Goal: Task Accomplishment & Management: Complete application form

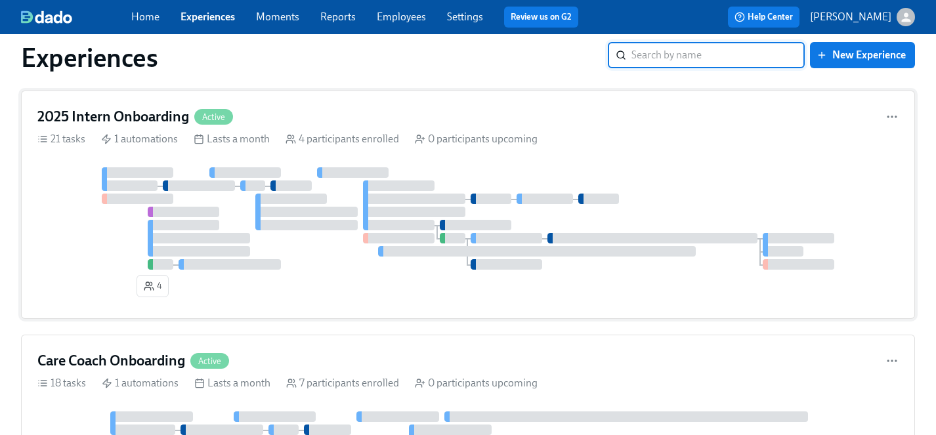
scroll to position [1467, 0]
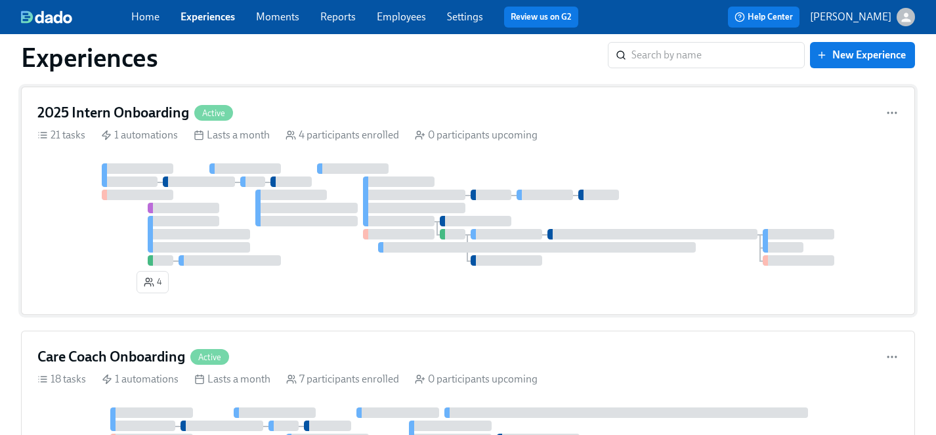
click at [318, 268] on div "4" at bounding box center [467, 230] width 861 height 135
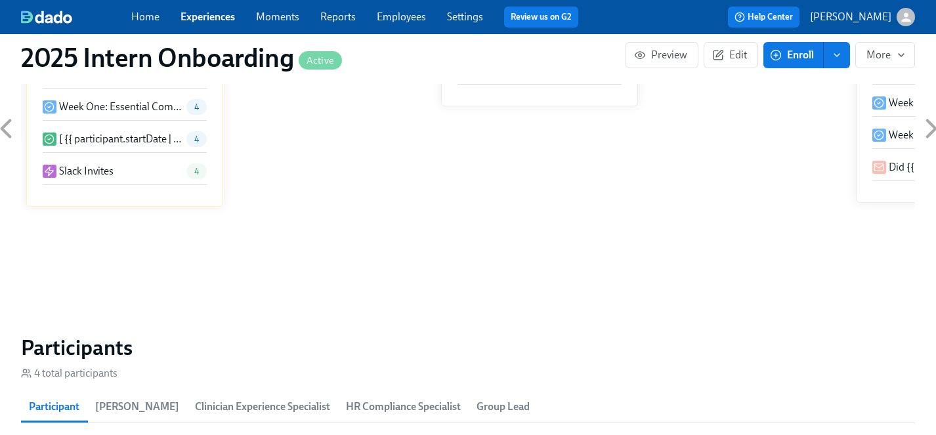
scroll to position [1133, 0]
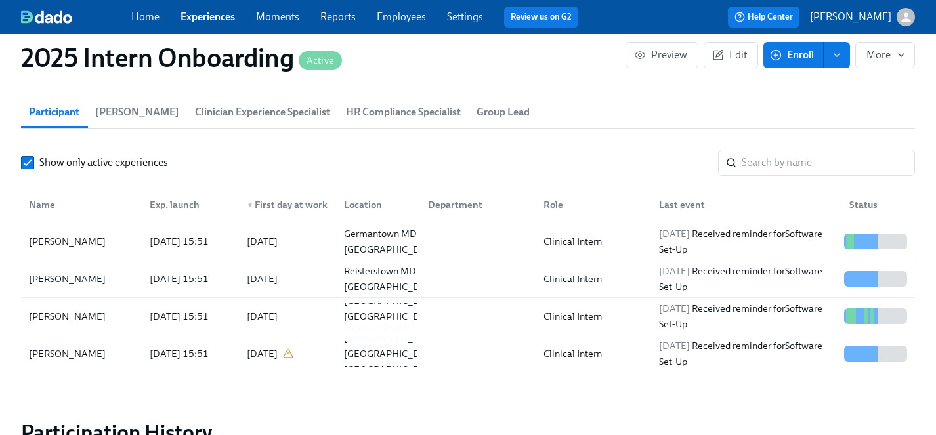
click at [795, 59] on span "Enroll" at bounding box center [792, 55] width 41 height 13
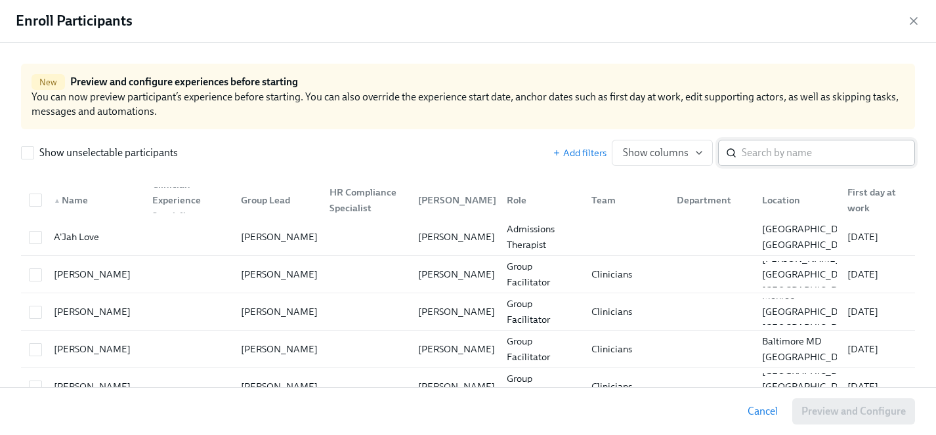
click at [769, 153] on input "search" at bounding box center [827, 153] width 173 height 26
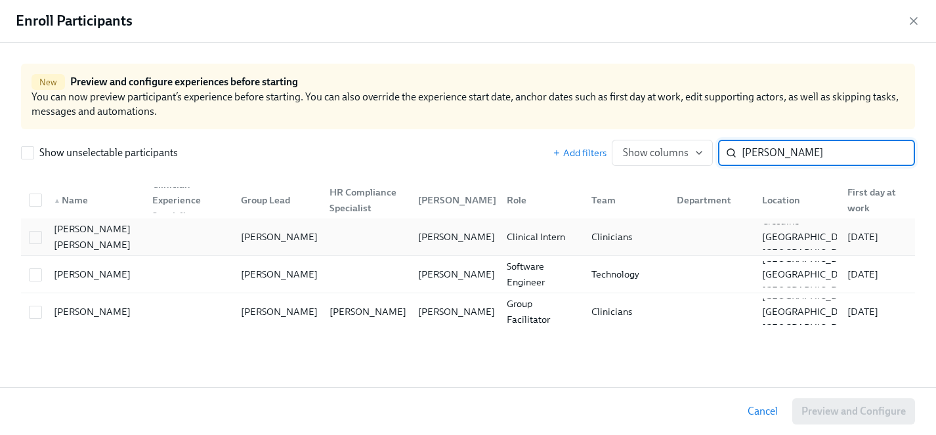
type input "[PERSON_NAME]"
click at [42, 235] on div at bounding box center [36, 237] width 24 height 14
checkbox input "true"
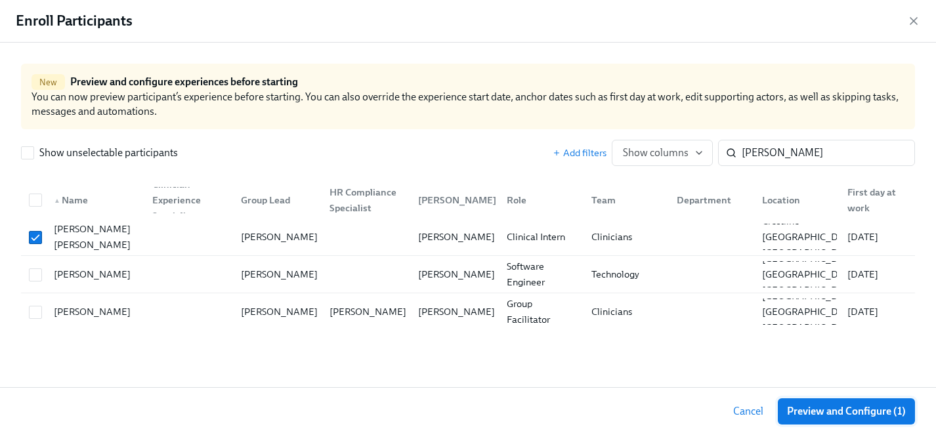
click at [820, 411] on span "Preview and Configure (1)" at bounding box center [846, 411] width 119 height 13
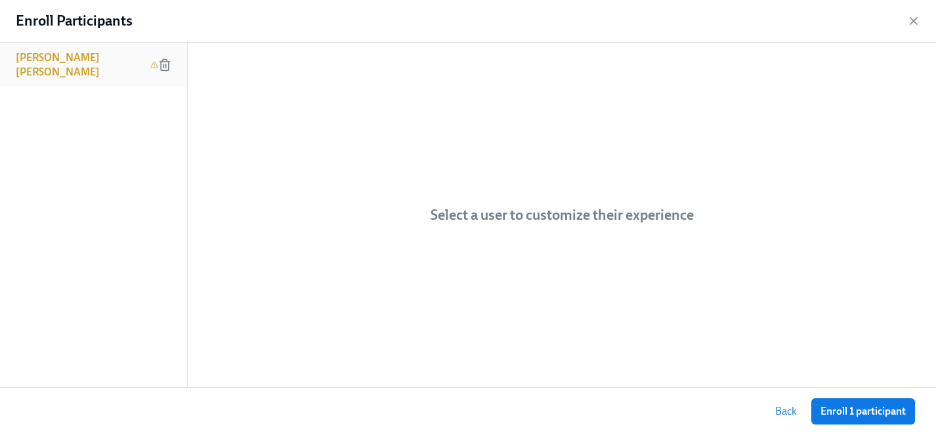
click at [49, 58] on h6 "[PERSON_NAME] [PERSON_NAME]" at bounding box center [80, 65] width 129 height 29
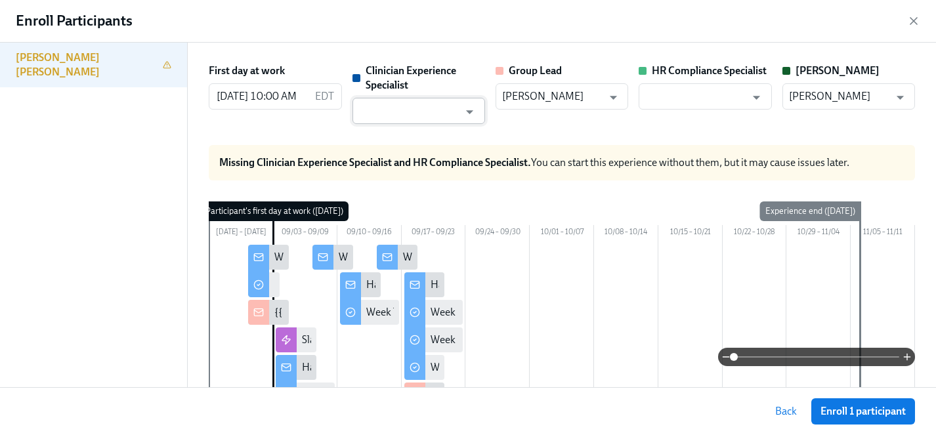
click at [430, 117] on input "text" at bounding box center [409, 111] width 100 height 26
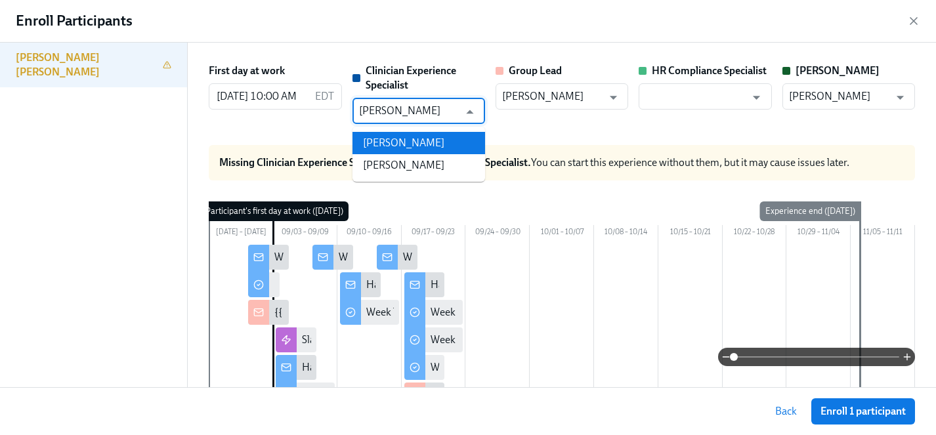
click at [446, 130] on ul "[PERSON_NAME] [PERSON_NAME]" at bounding box center [418, 154] width 133 height 55
click at [446, 140] on li "[PERSON_NAME]" at bounding box center [418, 143] width 133 height 22
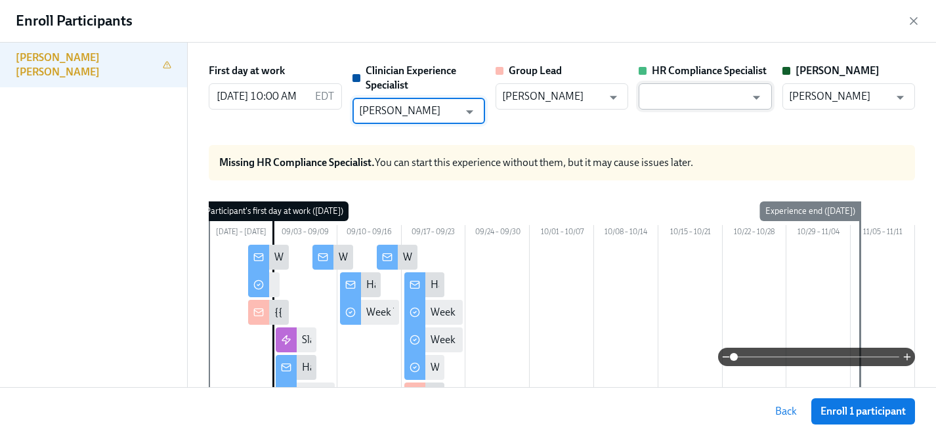
type input "[PERSON_NAME]"
click at [690, 98] on input "text" at bounding box center [695, 96] width 100 height 26
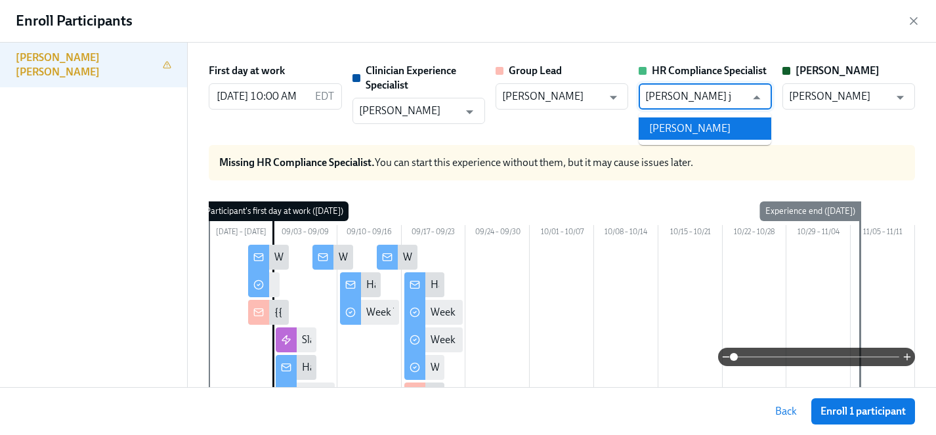
click at [697, 128] on li "[PERSON_NAME]" at bounding box center [704, 128] width 133 height 22
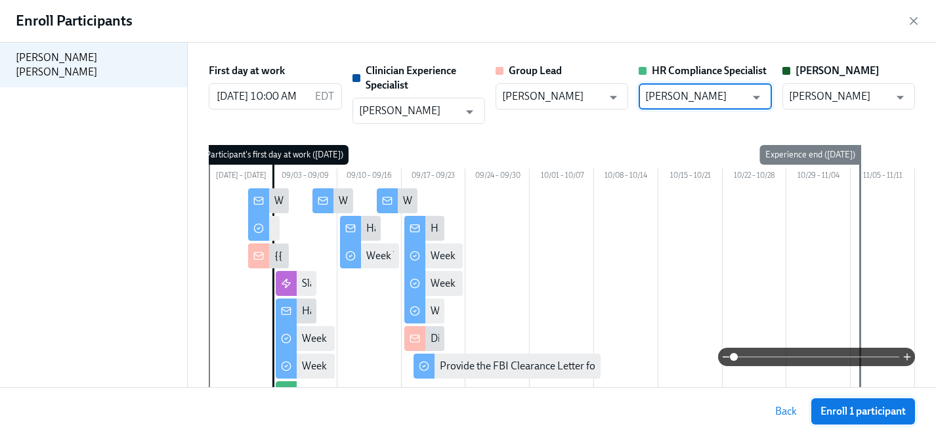
type input "[PERSON_NAME]"
click at [839, 411] on span "Enroll 1 participant" at bounding box center [862, 411] width 85 height 13
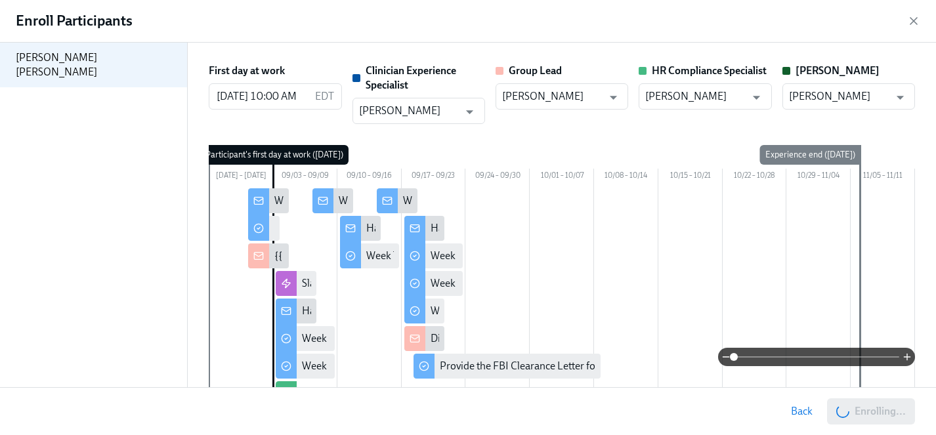
scroll to position [0, 612]
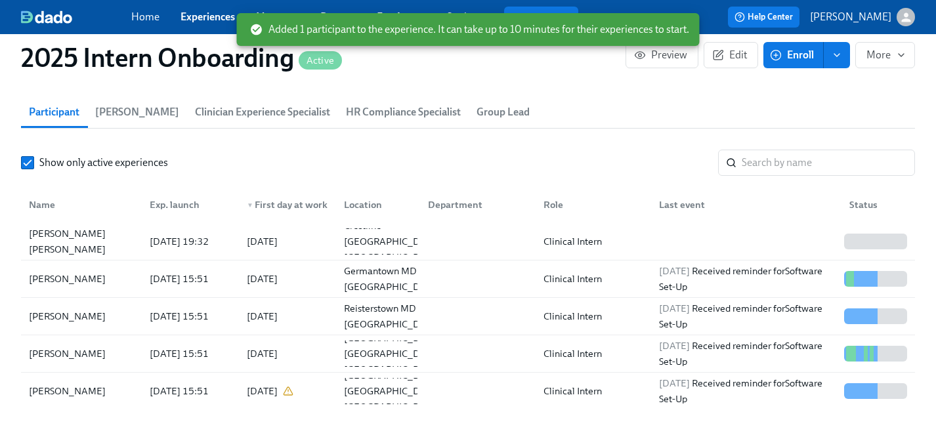
click at [195, 16] on link "Experiences" at bounding box center [207, 16] width 54 height 12
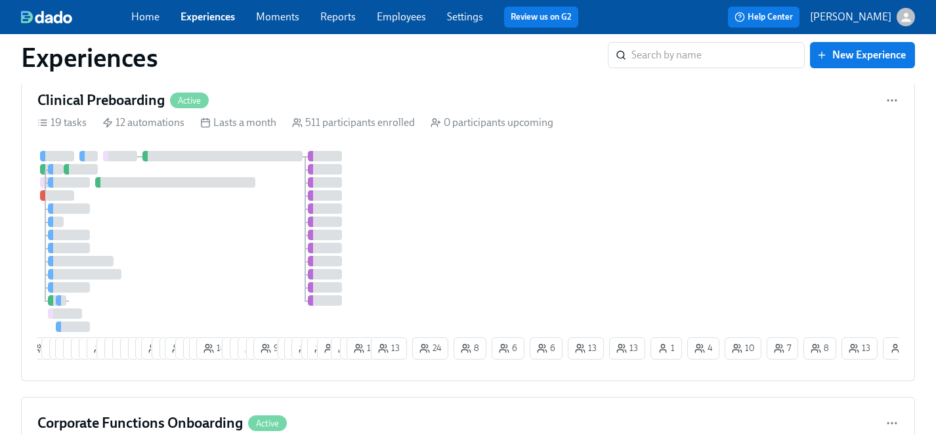
scroll to position [1936, 0]
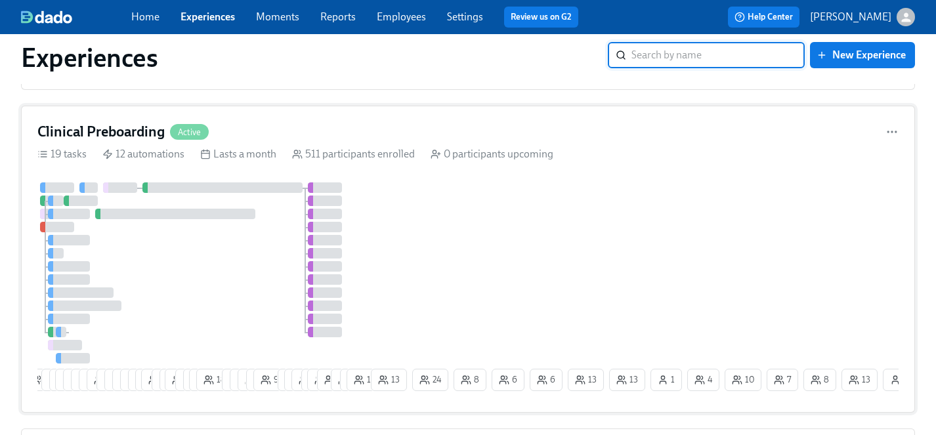
click at [224, 280] on div at bounding box center [202, 272] width 331 height 181
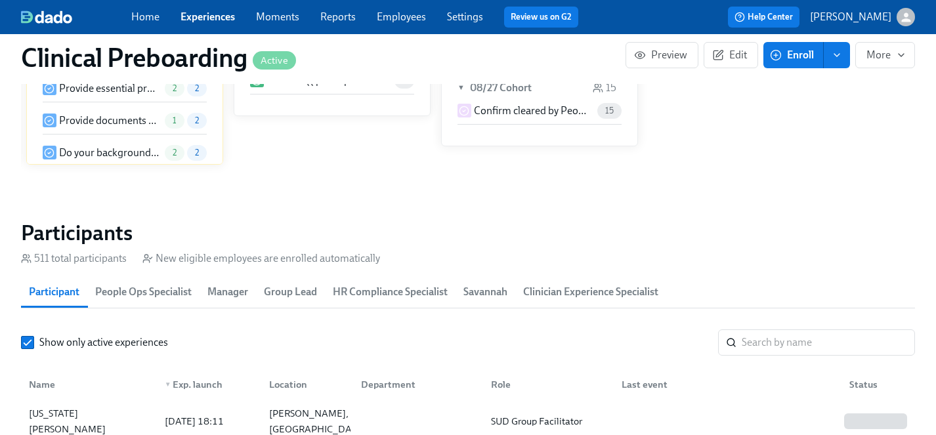
scroll to position [1281, 0]
click at [769, 344] on input "search" at bounding box center [827, 342] width 173 height 26
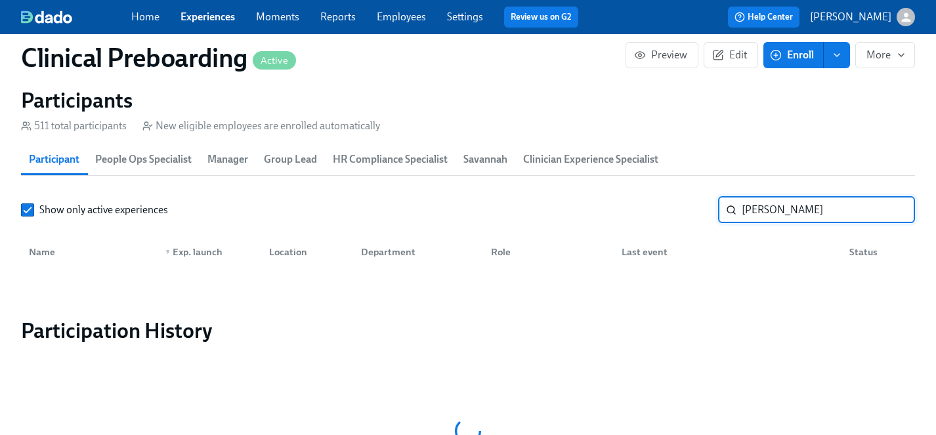
scroll to position [1416, 0]
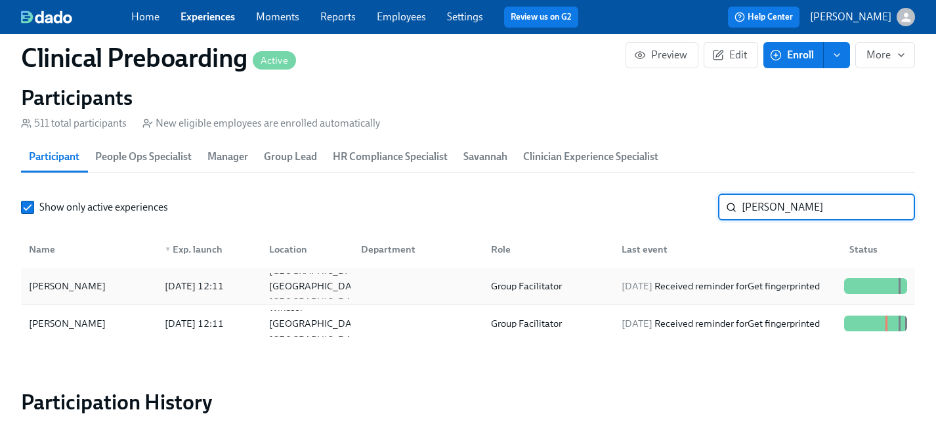
type input "[PERSON_NAME]"
click at [89, 283] on div "[PERSON_NAME]" at bounding box center [67, 286] width 87 height 16
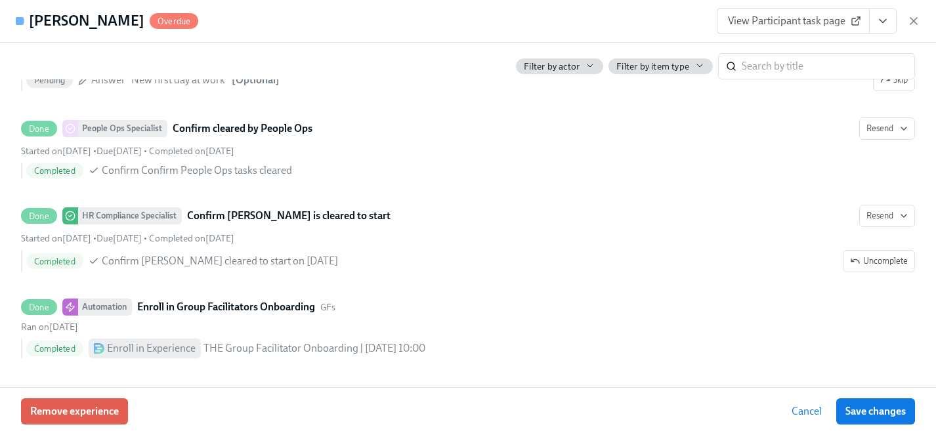
scroll to position [0, 17135]
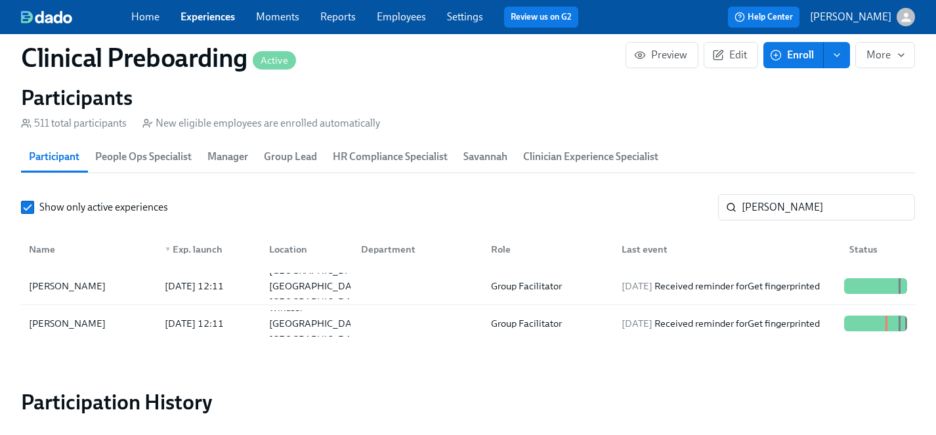
click at [198, 15] on link "Experiences" at bounding box center [207, 16] width 54 height 12
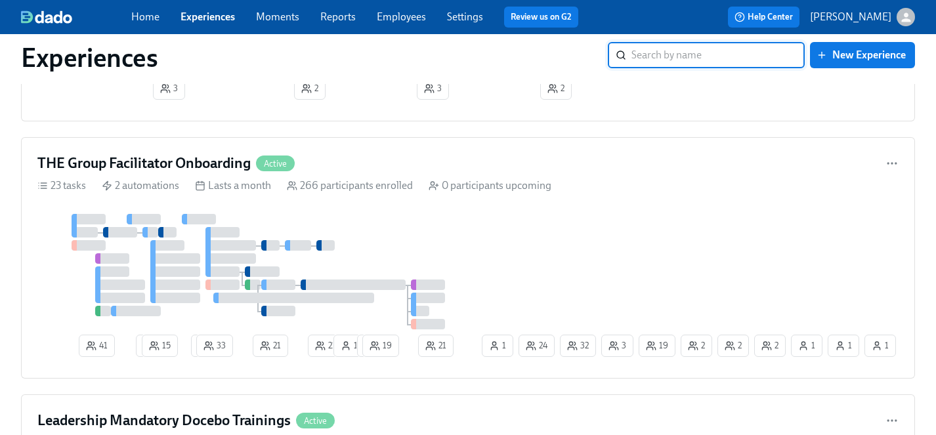
scroll to position [2778, 0]
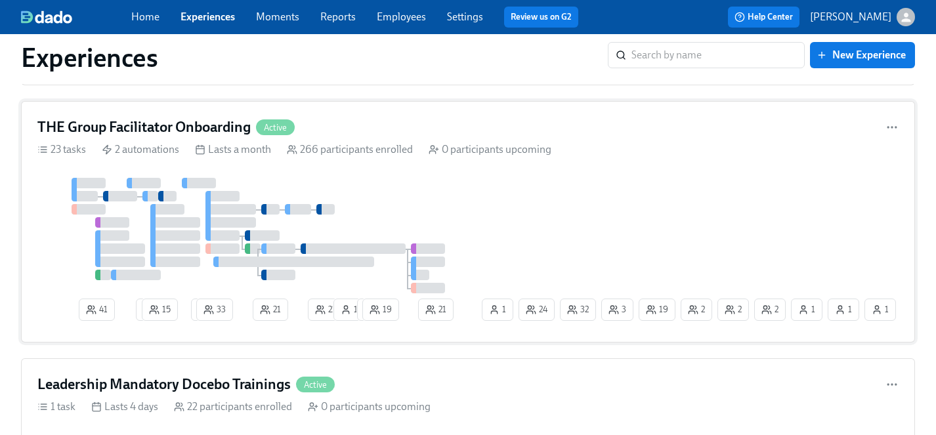
click at [385, 200] on div at bounding box center [258, 235] width 442 height 115
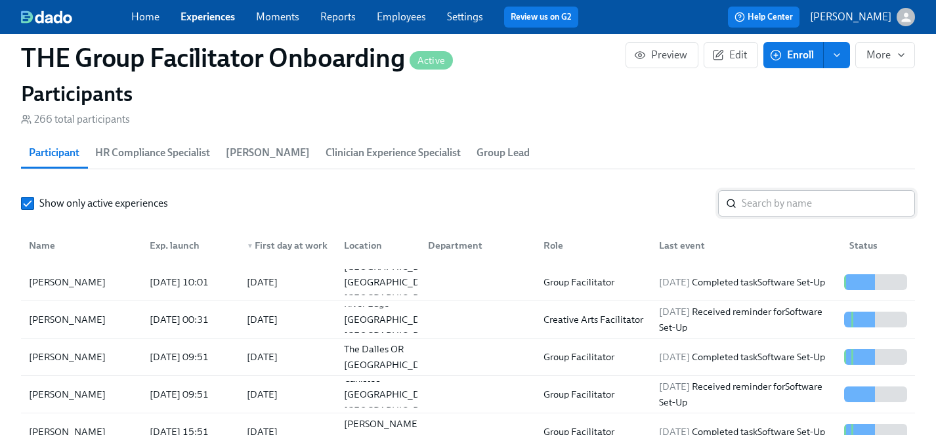
click at [767, 205] on input "search" at bounding box center [827, 203] width 173 height 26
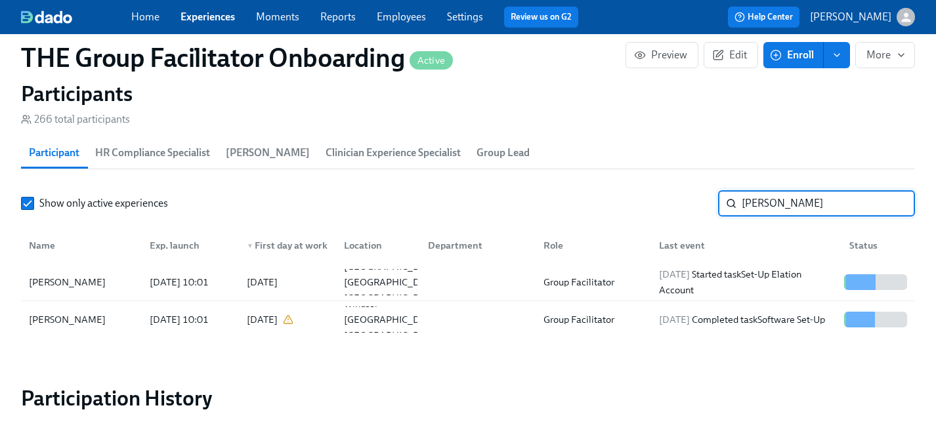
drag, startPoint x: 793, startPoint y: 203, endPoint x: 607, endPoint y: 203, distance: 186.4
click at [607, 203] on div "Show only active experiences [PERSON_NAME]" at bounding box center [468, 203] width 894 height 26
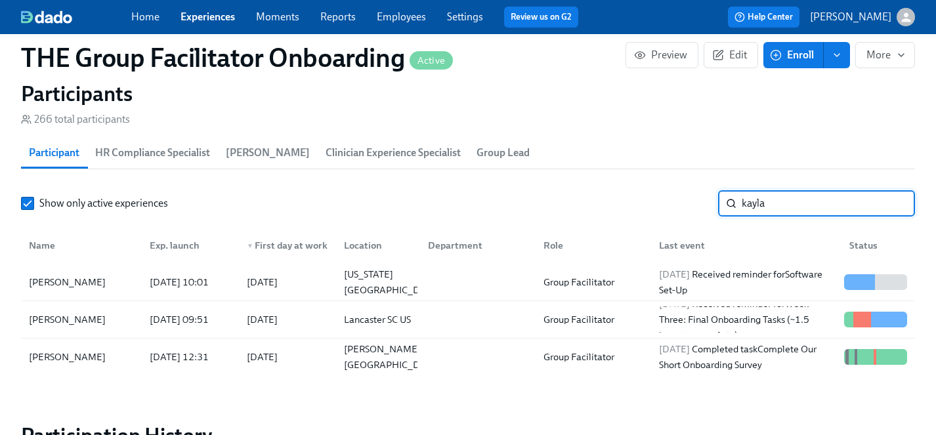
drag, startPoint x: 785, startPoint y: 206, endPoint x: 564, endPoint y: 203, distance: 221.2
click at [564, 203] on div "Show only active experiences kayla ​" at bounding box center [468, 203] width 894 height 26
type input "[PERSON_NAME]"
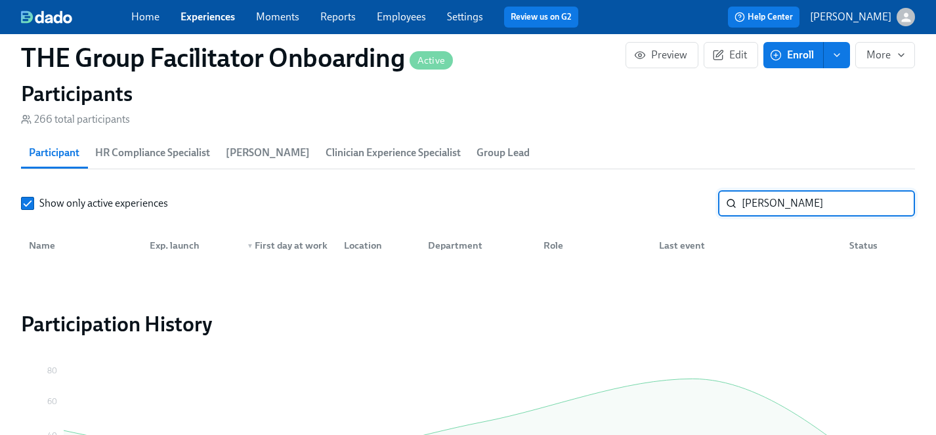
drag, startPoint x: 806, startPoint y: 206, endPoint x: 706, endPoint y: 206, distance: 99.7
click at [706, 206] on div "Show only active experiences [PERSON_NAME] ​" at bounding box center [468, 203] width 894 height 26
drag, startPoint x: 795, startPoint y: 200, endPoint x: 535, endPoint y: 199, distance: 260.5
click at [535, 199] on div "Show only active experiences [PERSON_NAME] ​" at bounding box center [468, 203] width 894 height 26
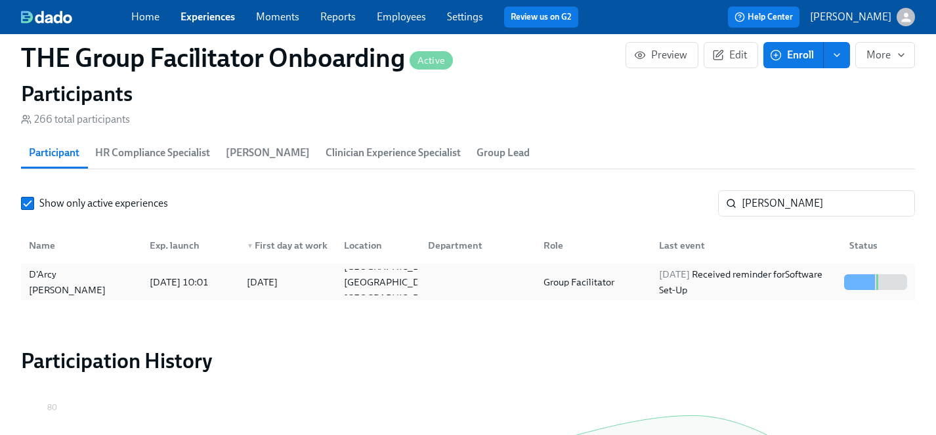
click at [70, 282] on div "D'Arcy [PERSON_NAME]" at bounding box center [81, 281] width 115 height 31
drag, startPoint x: 780, startPoint y: 200, endPoint x: 666, endPoint y: 199, distance: 114.2
click at [666, 199] on div "Show only active experiences [PERSON_NAME] ​" at bounding box center [468, 203] width 894 height 26
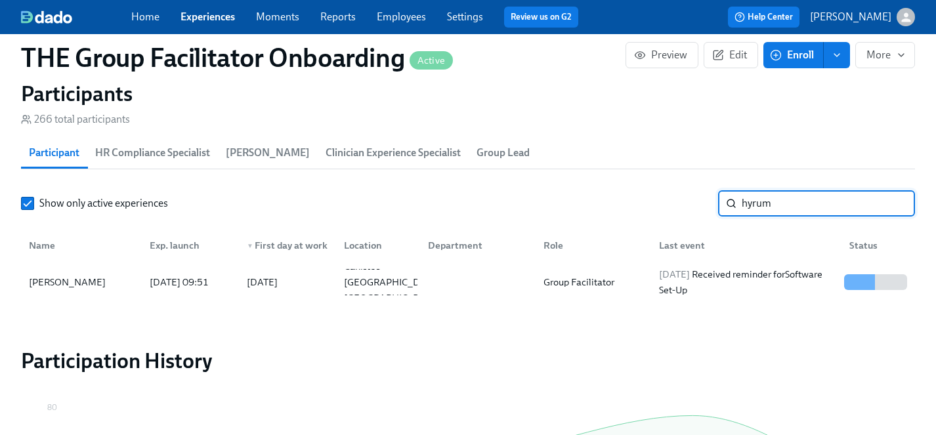
drag, startPoint x: 791, startPoint y: 202, endPoint x: 615, endPoint y: 202, distance: 175.9
click at [615, 202] on div "Show only active experiences hyrum ​" at bounding box center [468, 203] width 894 height 26
drag, startPoint x: 781, startPoint y: 201, endPoint x: 677, endPoint y: 201, distance: 104.3
click at [677, 201] on div "Show only active experiences lerm ​" at bounding box center [468, 203] width 894 height 26
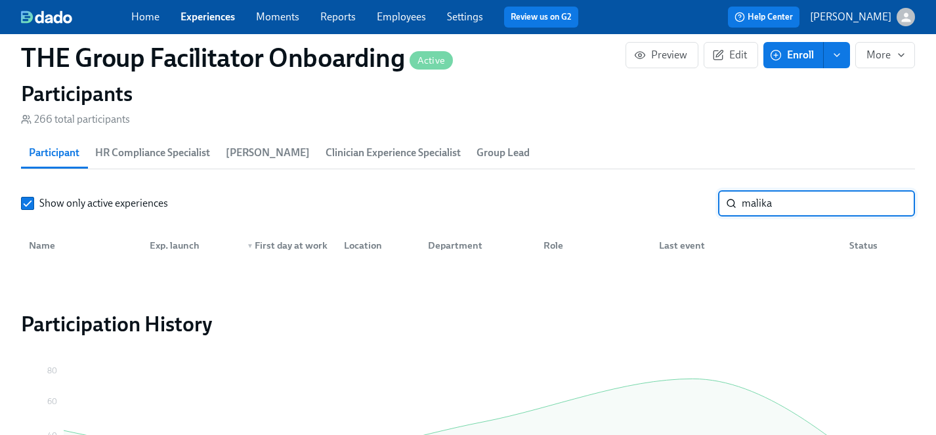
drag, startPoint x: 791, startPoint y: 205, endPoint x: 679, endPoint y: 206, distance: 111.5
click at [679, 206] on div "Show only active experiences [PERSON_NAME] ​" at bounding box center [468, 203] width 894 height 26
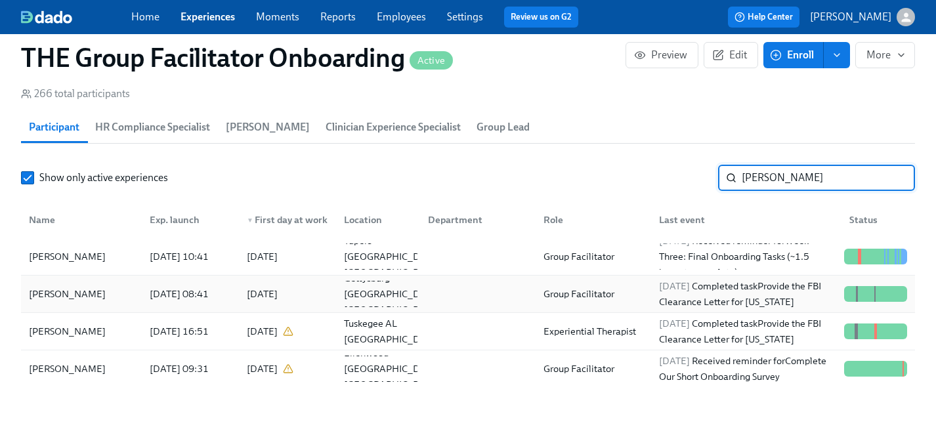
scroll to position [1179, 0]
drag, startPoint x: 779, startPoint y: 177, endPoint x: 634, endPoint y: 176, distance: 145.0
click at [634, 176] on div "Show only active experiences [PERSON_NAME] ​" at bounding box center [468, 178] width 894 height 26
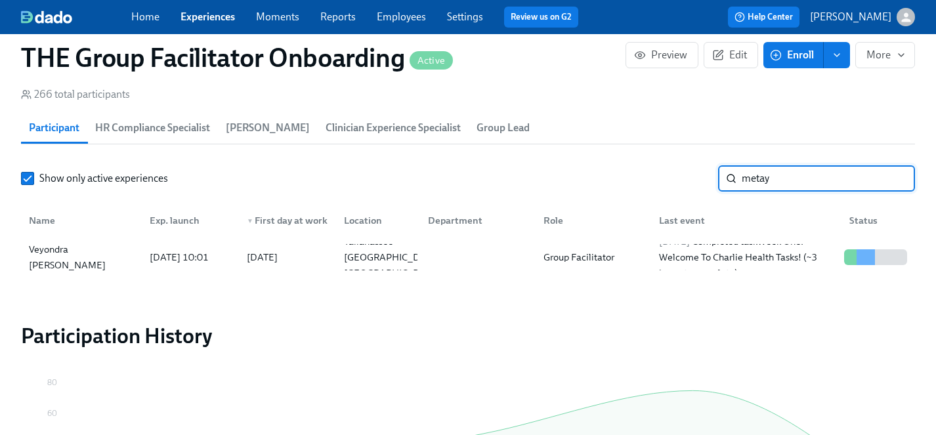
drag, startPoint x: 795, startPoint y: 180, endPoint x: 604, endPoint y: 180, distance: 190.9
click at [604, 180] on div "Show only active experiences metay ​" at bounding box center [468, 178] width 894 height 26
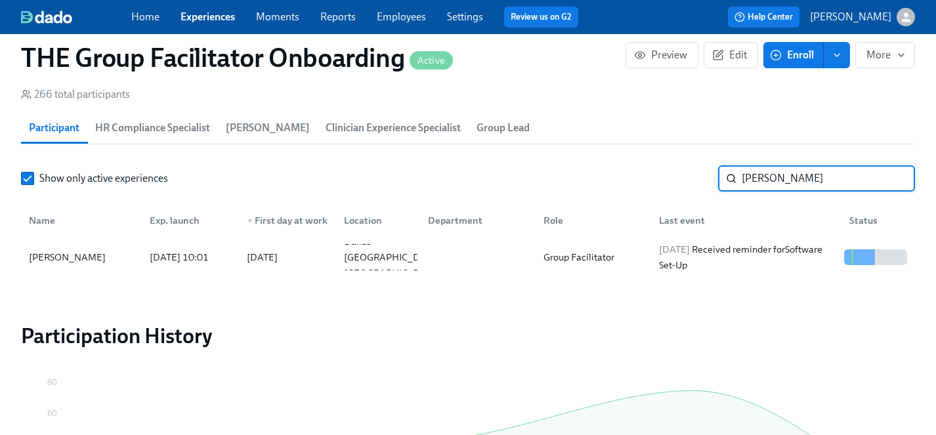
type input "[PERSON_NAME]"
click at [209, 14] on link "Experiences" at bounding box center [207, 16] width 54 height 12
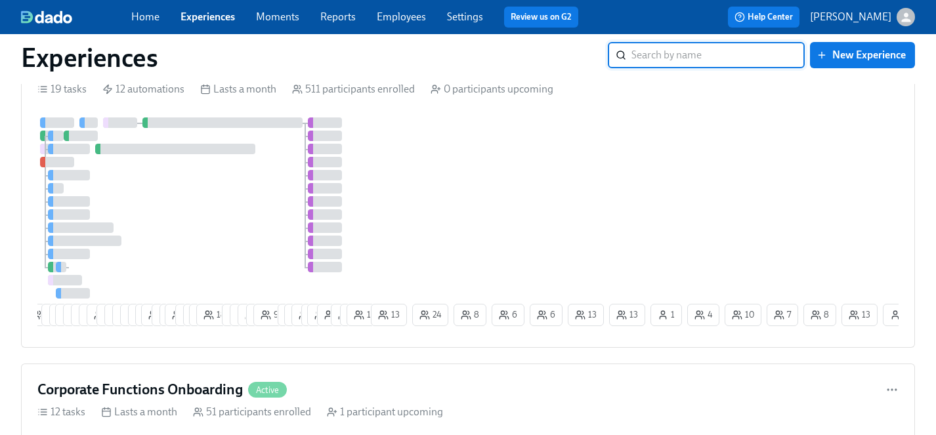
scroll to position [2005, 0]
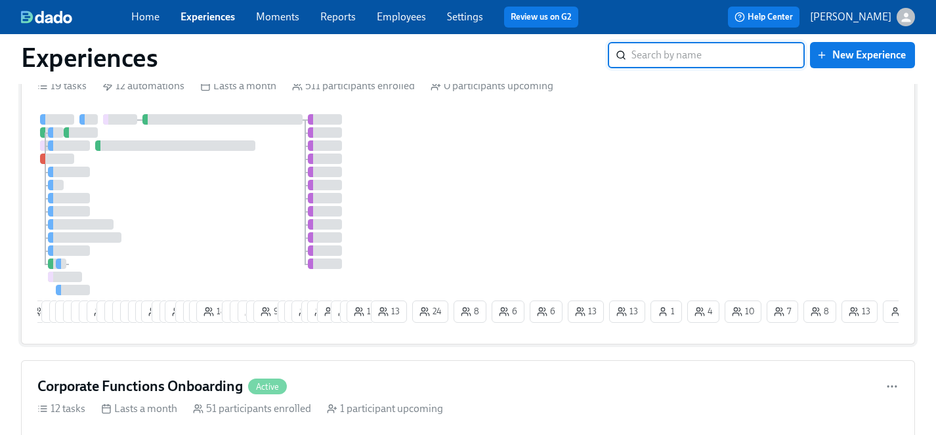
click at [272, 199] on div at bounding box center [202, 204] width 331 height 181
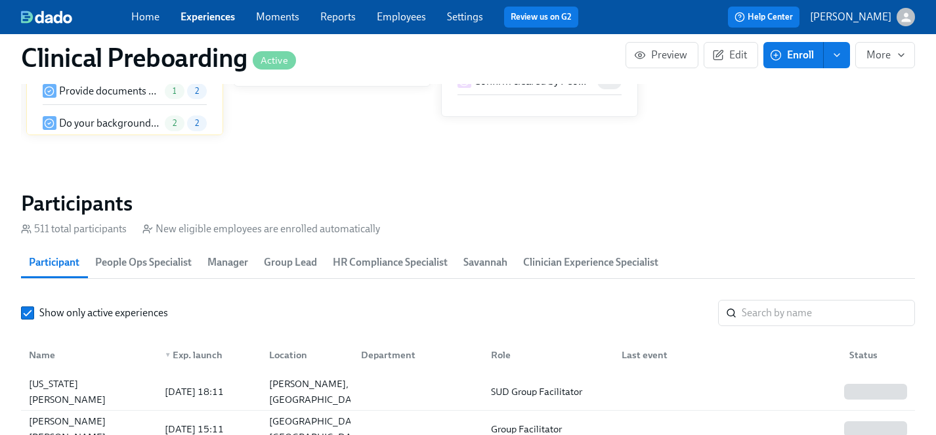
scroll to position [1412, 0]
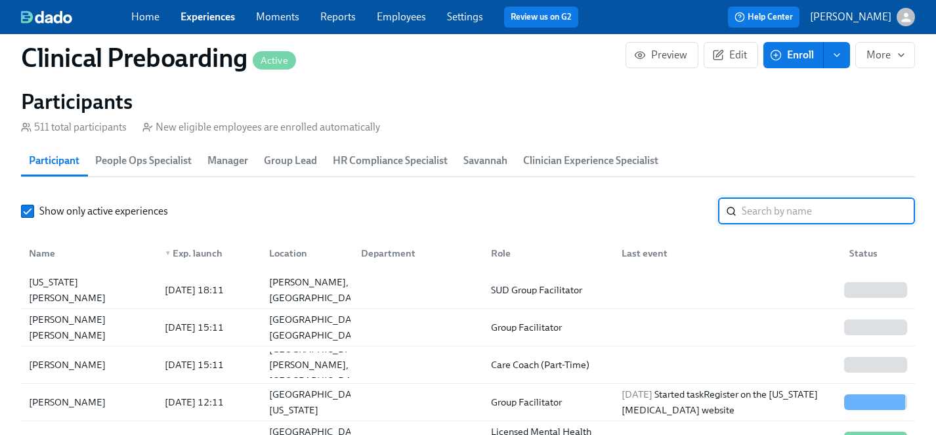
click at [781, 207] on input "search" at bounding box center [827, 211] width 173 height 26
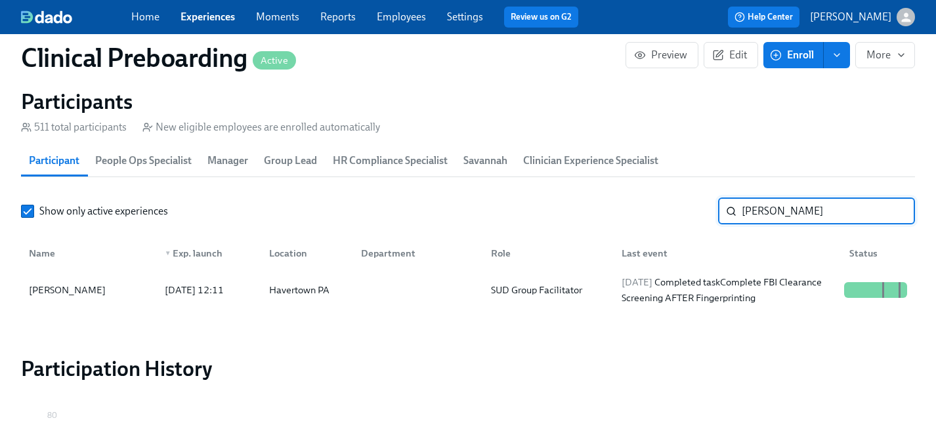
type input "[PERSON_NAME]"
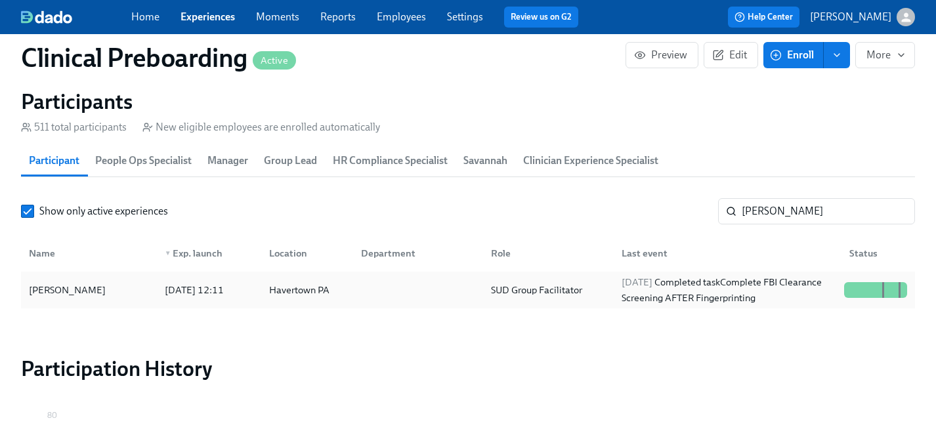
click at [52, 287] on div "[PERSON_NAME]" at bounding box center [67, 290] width 87 height 16
click at [203, 20] on link "Experiences" at bounding box center [207, 16] width 54 height 12
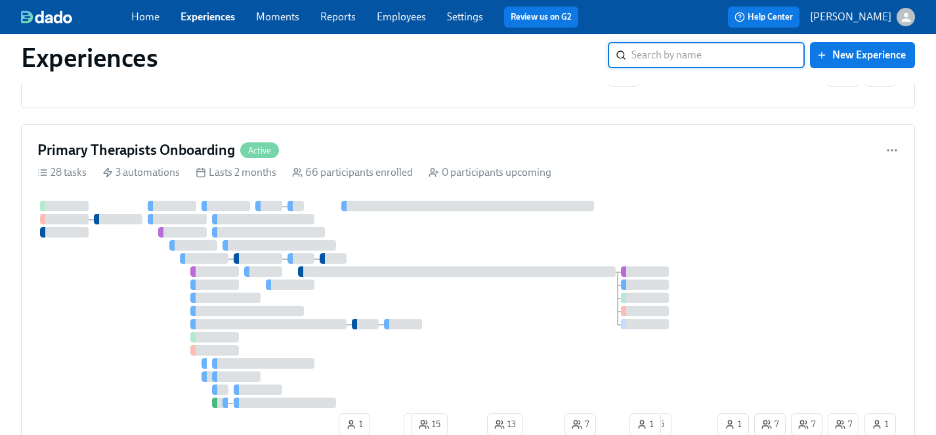
scroll to position [4072, 0]
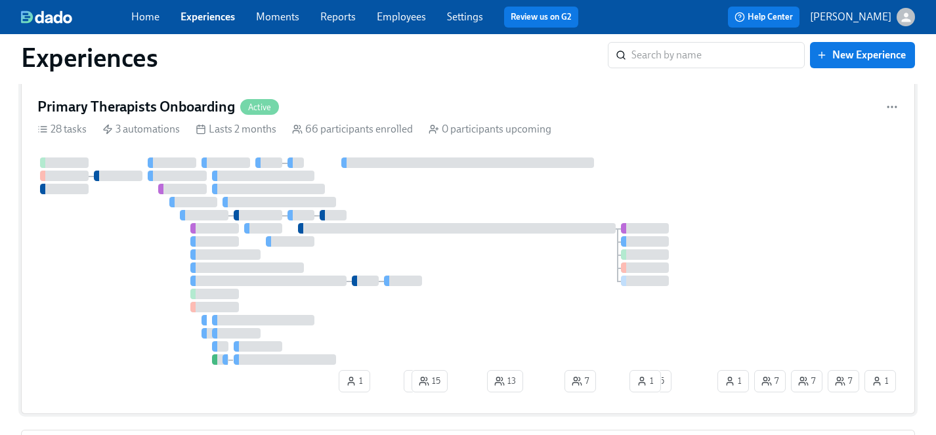
click at [129, 296] on div at bounding box center [375, 260] width 677 height 207
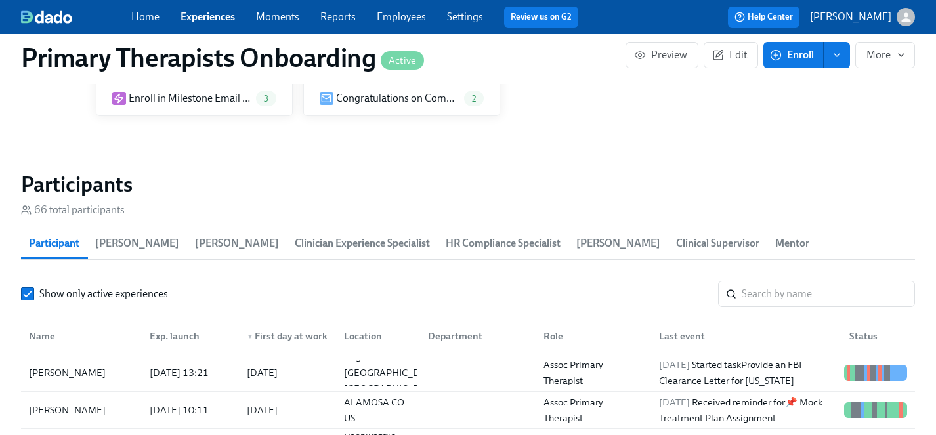
scroll to position [1292, 0]
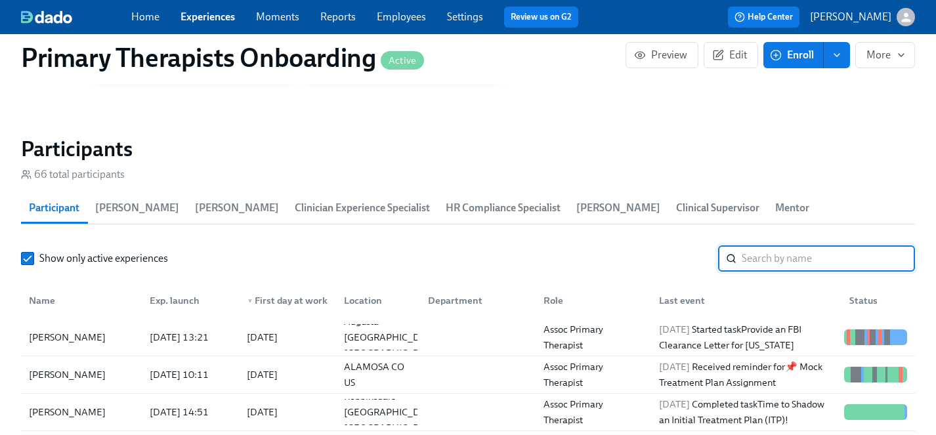
click at [780, 245] on input "search" at bounding box center [827, 258] width 173 height 26
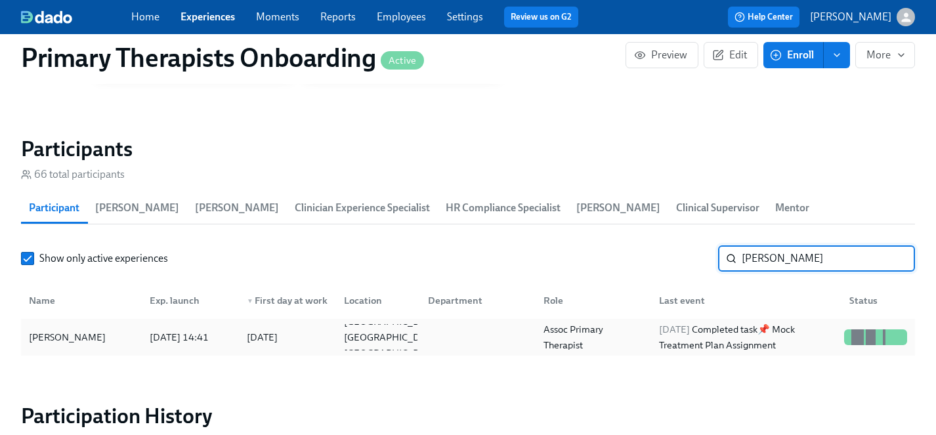
type input "[PERSON_NAME]"
click at [83, 329] on div "[PERSON_NAME]" at bounding box center [67, 337] width 87 height 16
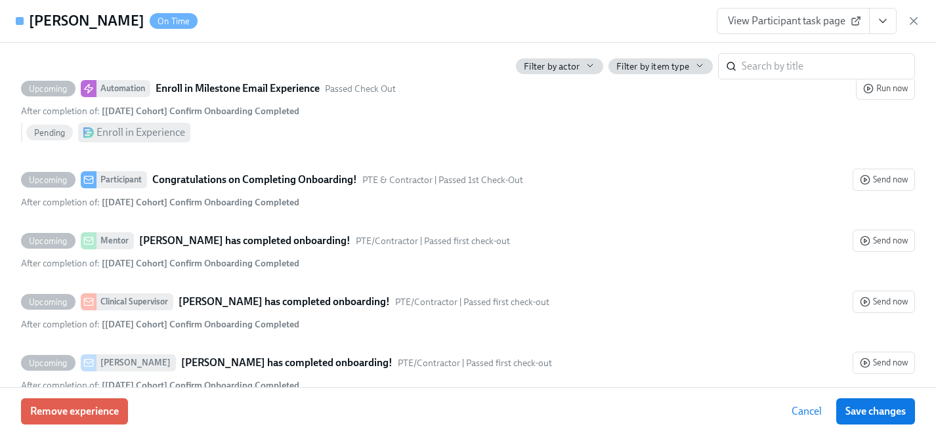
scroll to position [3751, 0]
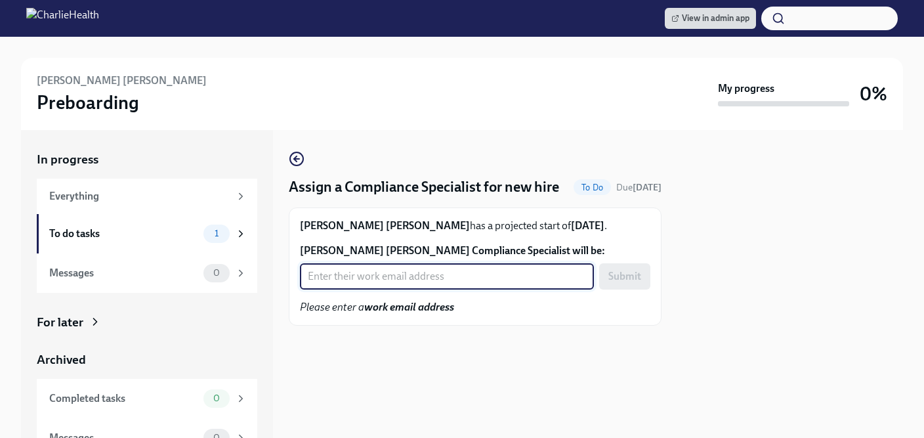
click at [344, 289] on input "Turner Rollins's Compliance Specialist will be:" at bounding box center [447, 276] width 294 height 26
type input "crystal.hemenes@charliehealth.com"
click at [622, 283] on span "Submit" at bounding box center [624, 276] width 33 height 13
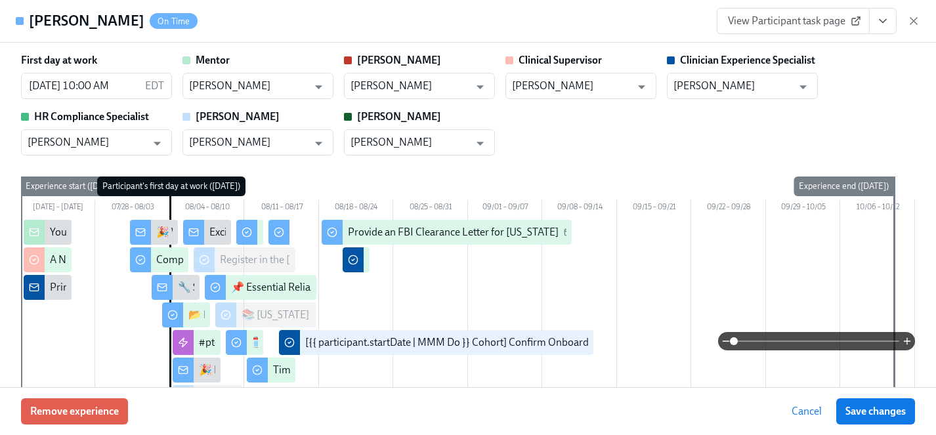
scroll to position [3751, 0]
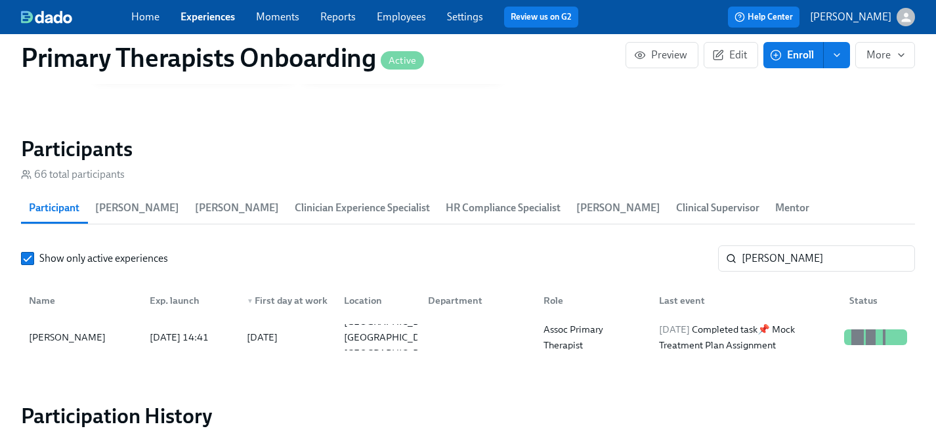
click at [186, 14] on link "Experiences" at bounding box center [207, 16] width 54 height 12
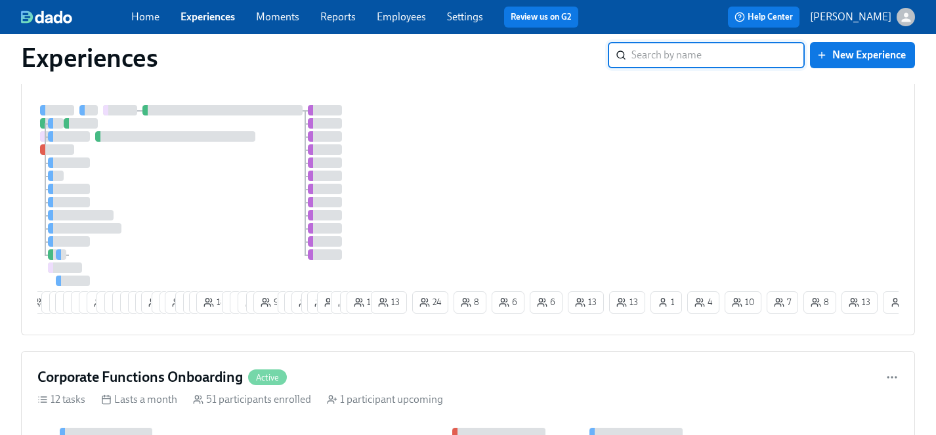
scroll to position [2126, 0]
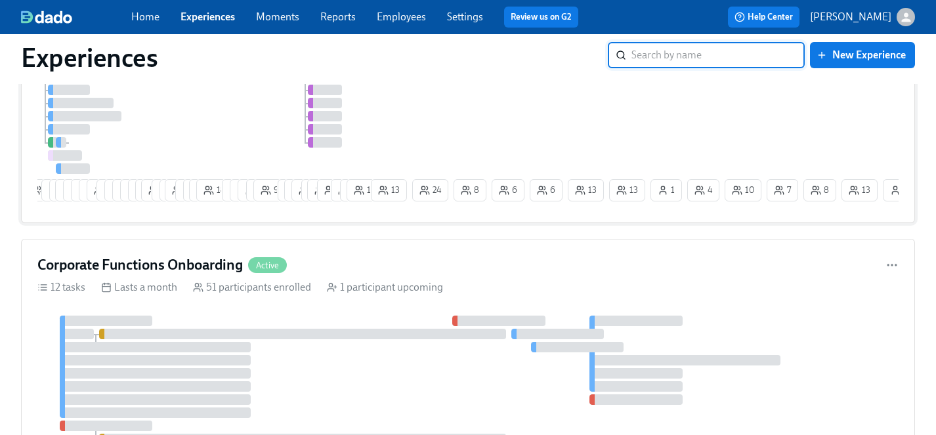
click at [246, 112] on div at bounding box center [202, 83] width 331 height 181
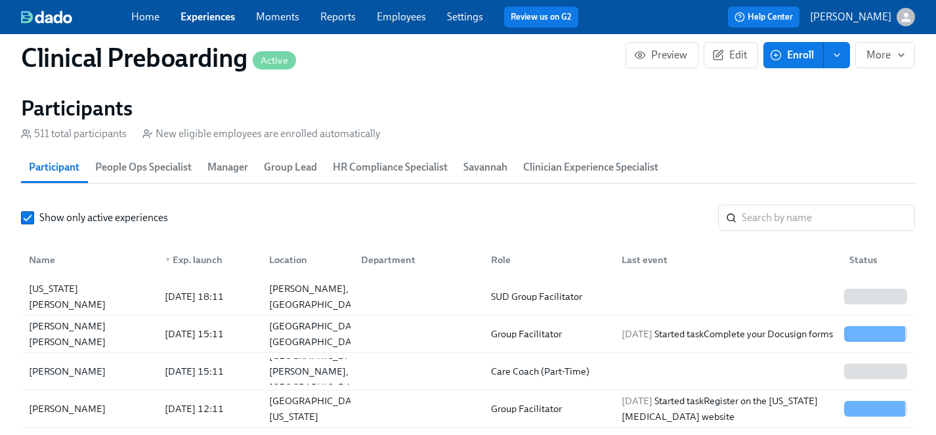
scroll to position [1434, 0]
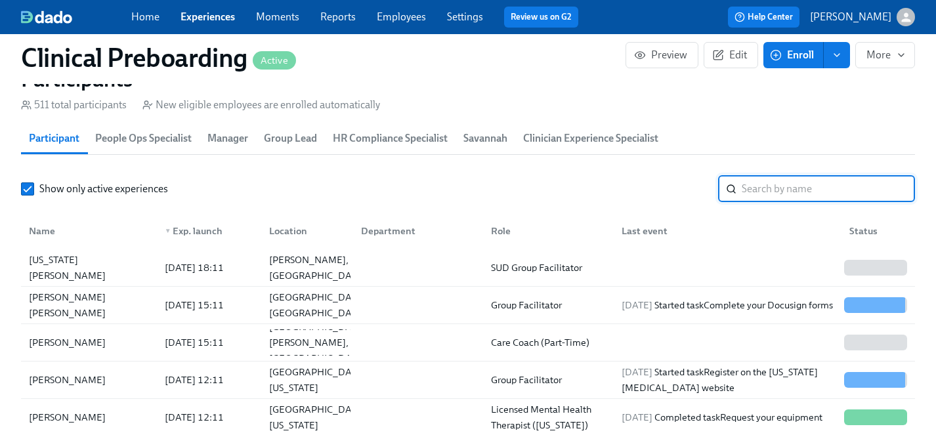
click at [819, 188] on input "search" at bounding box center [827, 189] width 173 height 26
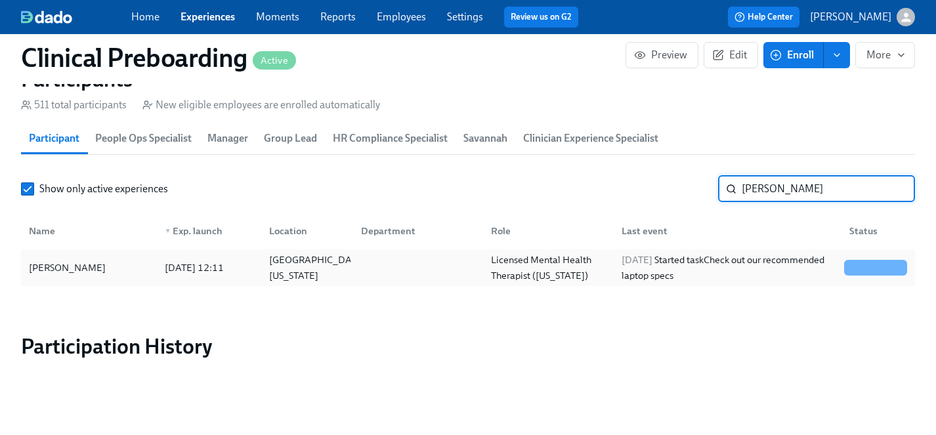
type input "celia"
click at [54, 263] on div "[PERSON_NAME]" at bounding box center [67, 268] width 87 height 16
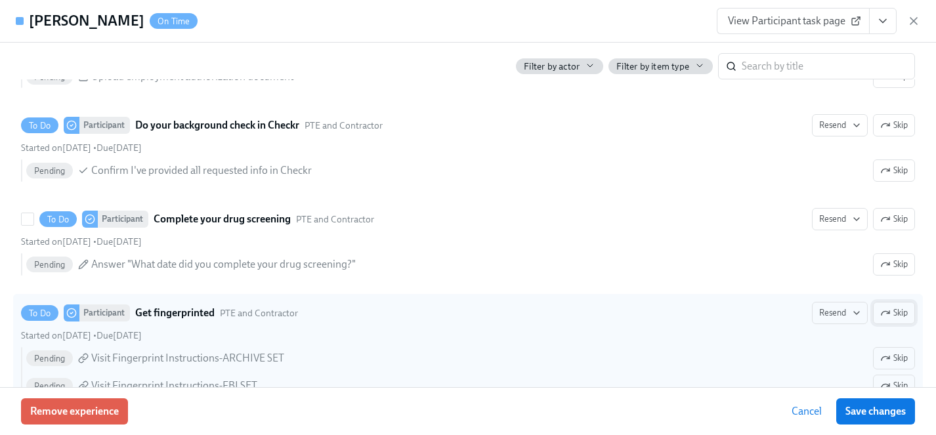
scroll to position [1949, 0]
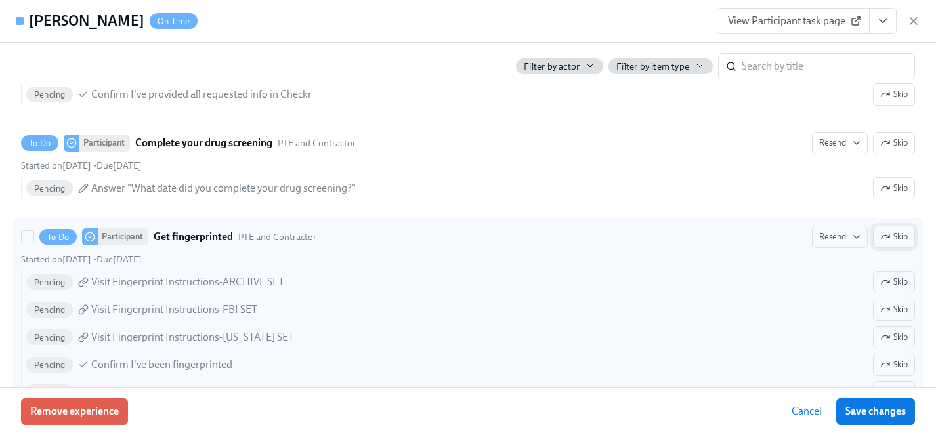
click at [898, 237] on span "Skip" at bounding box center [894, 236] width 28 height 13
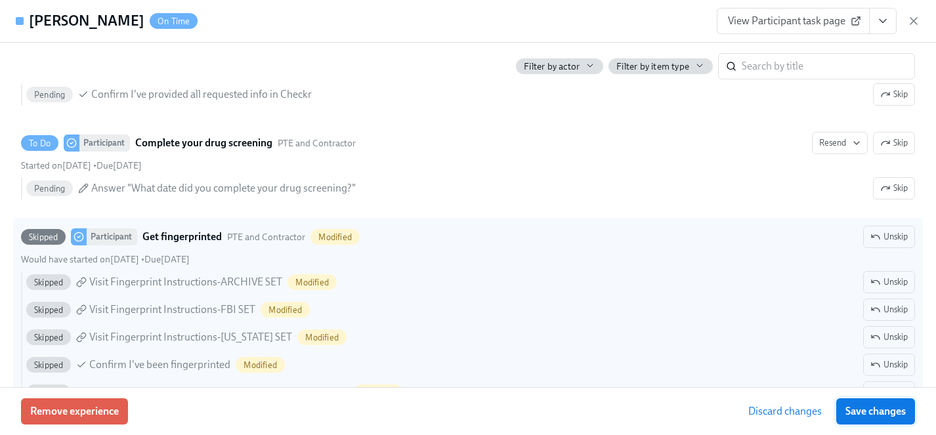
click at [875, 410] on span "Save changes" at bounding box center [875, 411] width 60 height 13
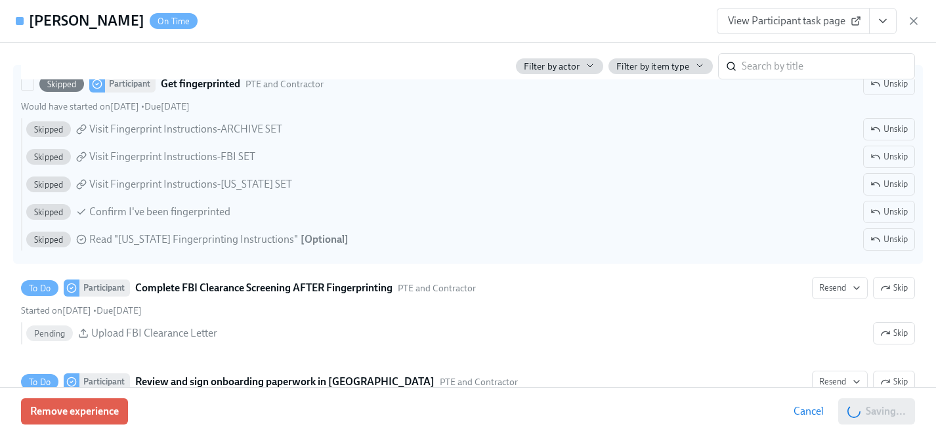
scroll to position [2114, 0]
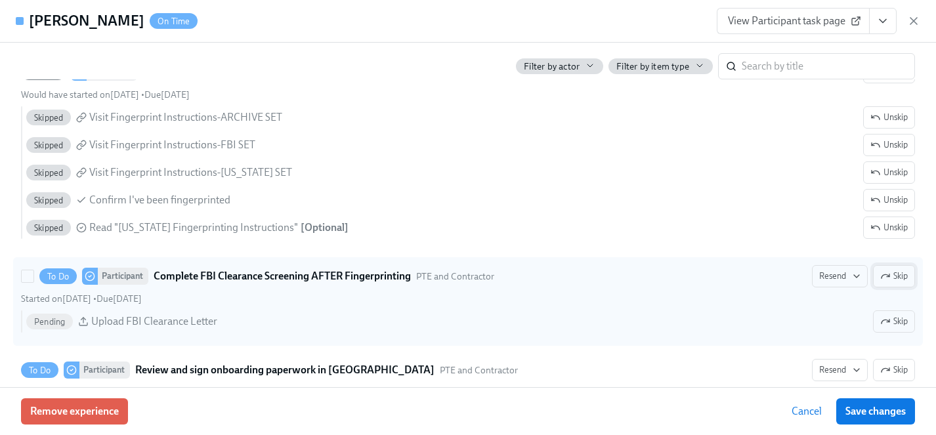
click at [891, 274] on span "Skip" at bounding box center [894, 276] width 28 height 13
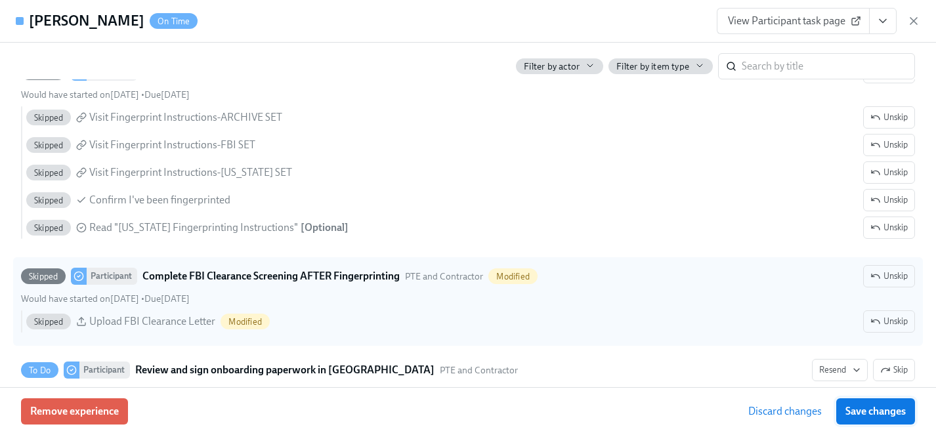
click at [851, 408] on span "Save changes" at bounding box center [875, 411] width 60 height 13
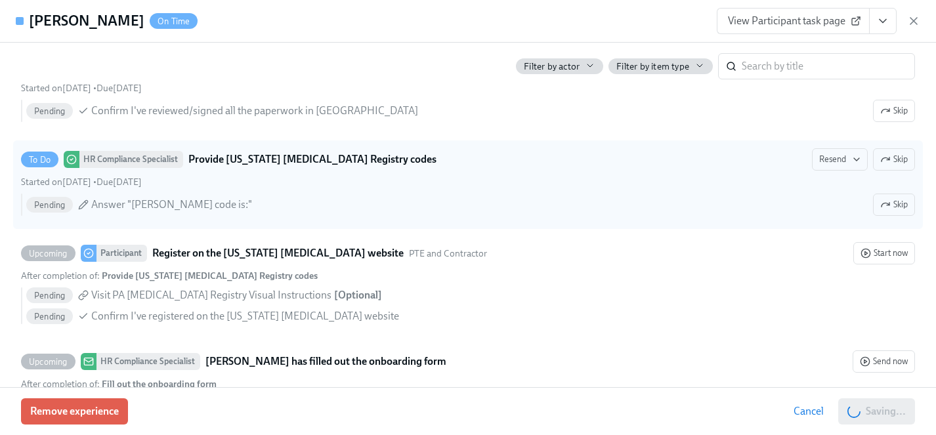
scroll to position [2420, 0]
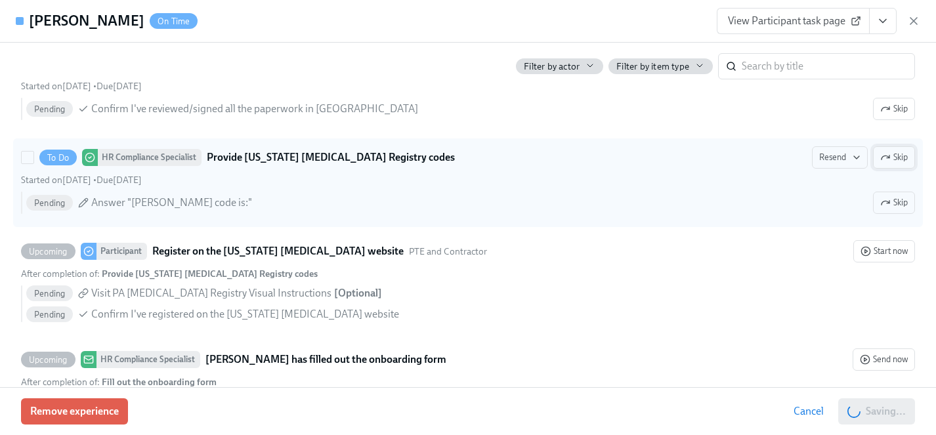
click at [901, 153] on span "Skip" at bounding box center [894, 157] width 28 height 13
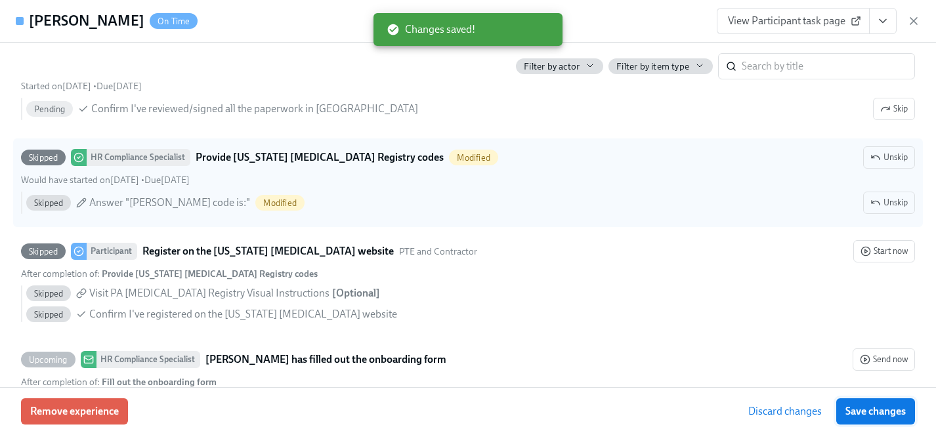
click at [863, 413] on span "Save changes" at bounding box center [875, 411] width 60 height 13
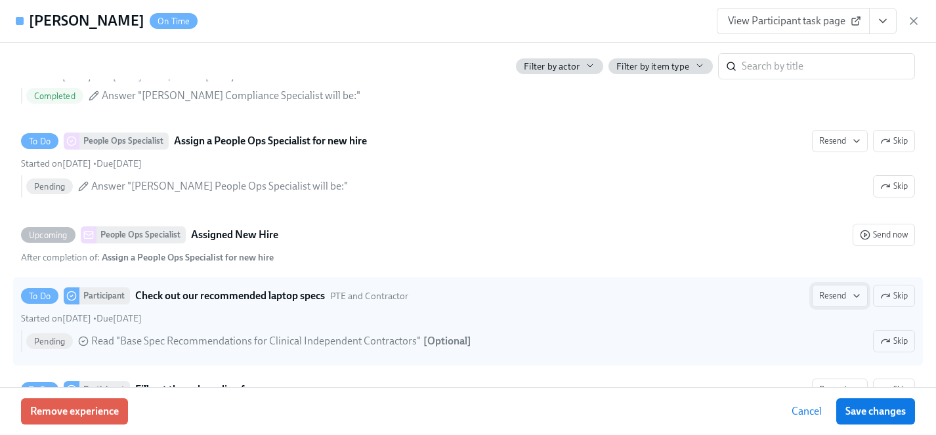
scroll to position [692, 0]
click at [896, 295] on span "Skip" at bounding box center [894, 297] width 28 height 13
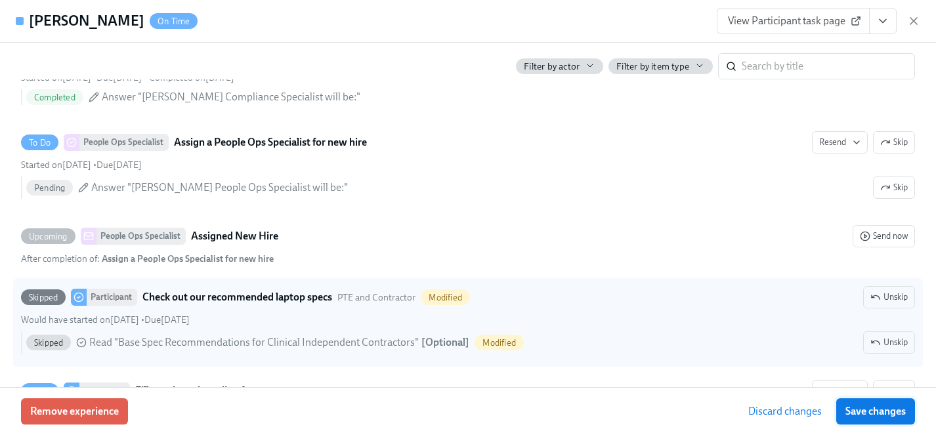
click at [879, 407] on span "Save changes" at bounding box center [875, 411] width 60 height 13
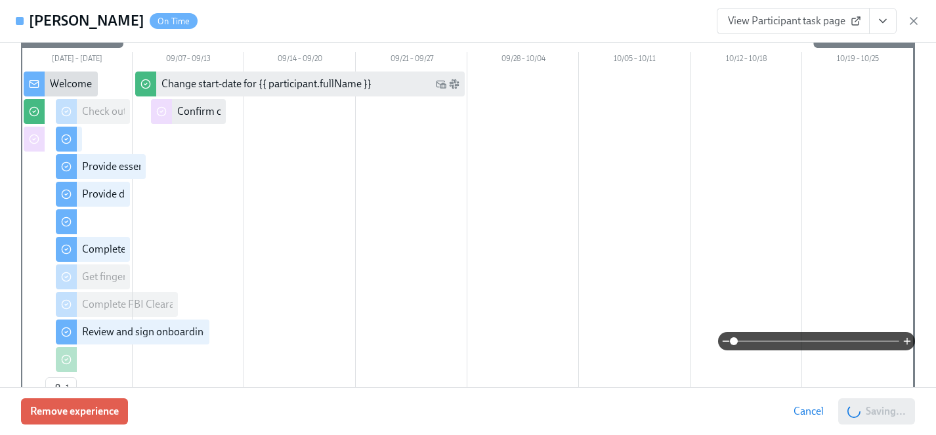
scroll to position [138, 0]
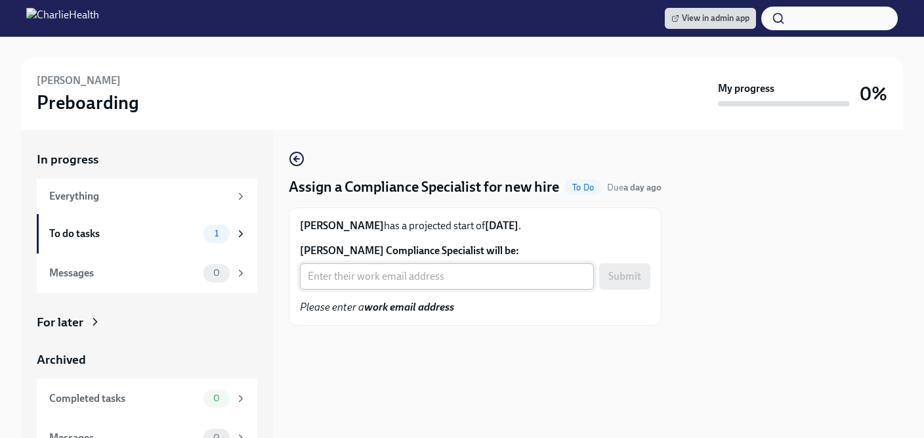
click at [337, 289] on input "[PERSON_NAME] Compliance Specialist will be:" at bounding box center [447, 276] width 294 height 26
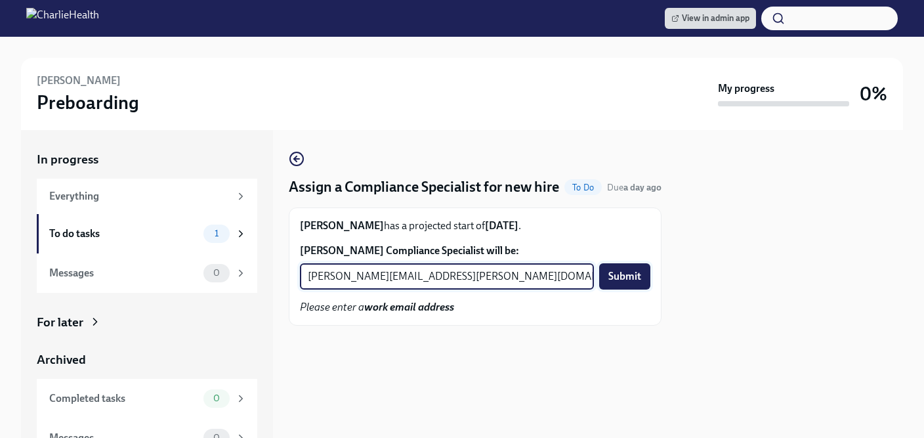
type input "[PERSON_NAME][EMAIL_ADDRESS][PERSON_NAME][DOMAIN_NAME]"
click at [611, 289] on button "Submit" at bounding box center [624, 276] width 51 height 26
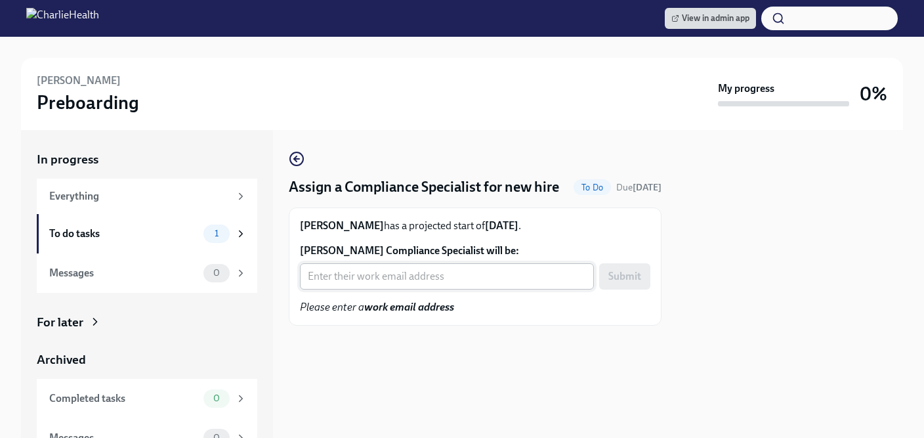
click at [404, 289] on input "[PERSON_NAME] Compliance Specialist will be:" at bounding box center [447, 276] width 294 height 26
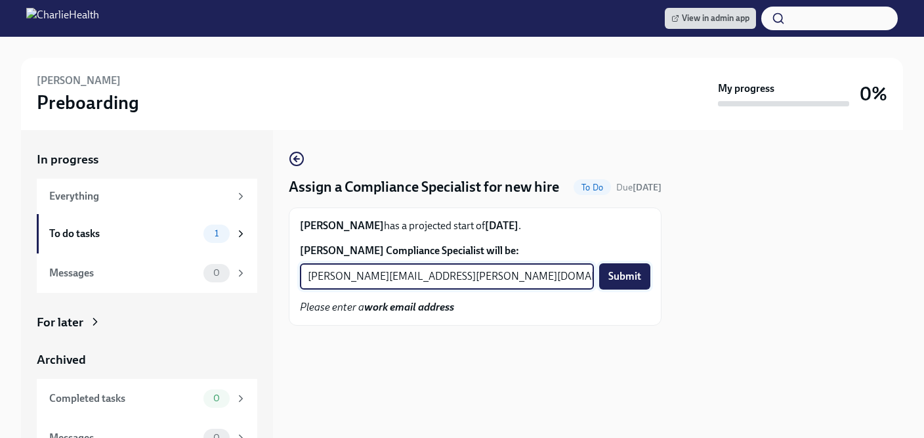
type input "jessica.barrett@charliehealth.com"
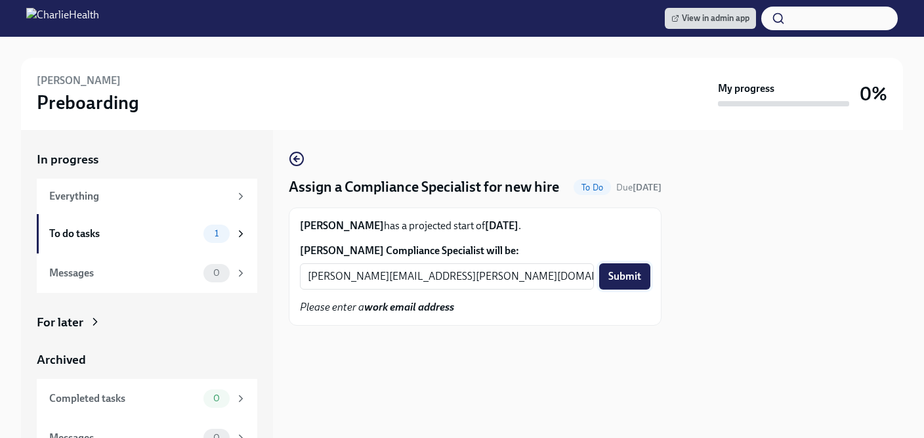
click at [634, 283] on span "Submit" at bounding box center [624, 276] width 33 height 13
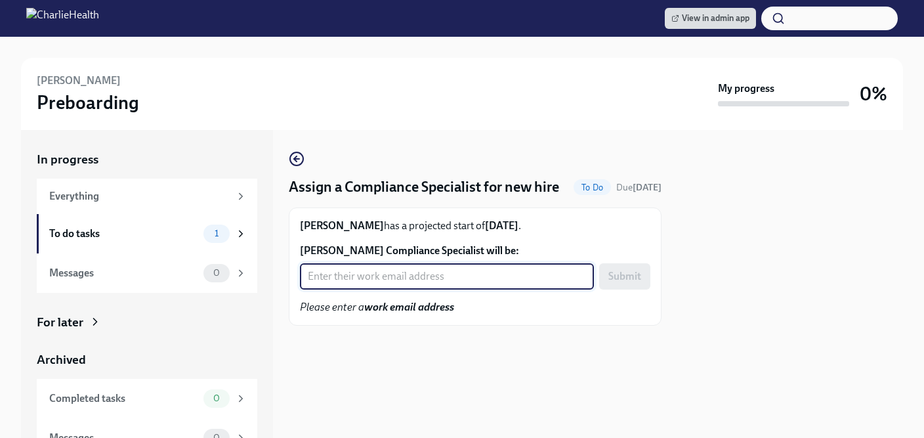
click at [417, 289] on input "[PERSON_NAME] Compliance Specialist will be:" at bounding box center [447, 276] width 294 height 26
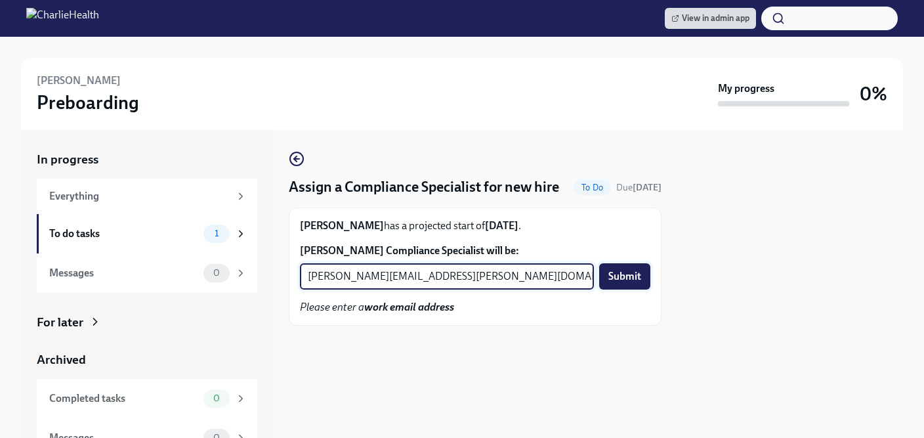
type input "[PERSON_NAME][EMAIL_ADDRESS][PERSON_NAME][DOMAIN_NAME]"
click at [613, 283] on span "Submit" at bounding box center [624, 276] width 33 height 13
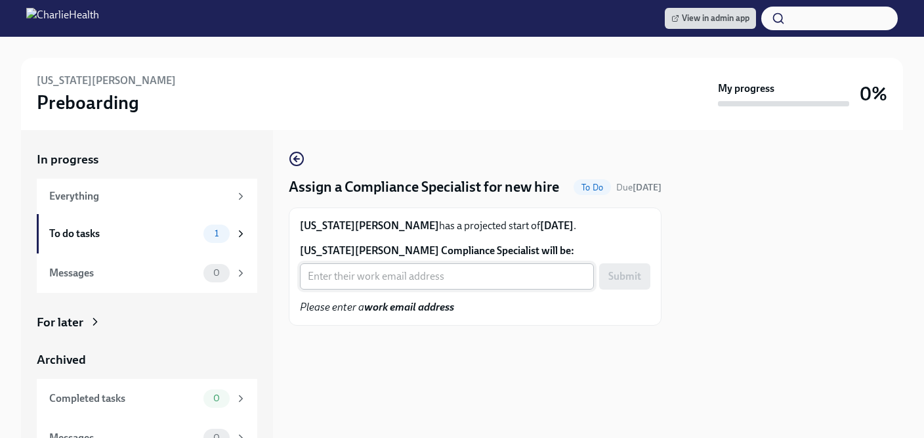
click at [397, 289] on input "[US_STATE][PERSON_NAME] Compliance Specialist will be:" at bounding box center [447, 276] width 294 height 26
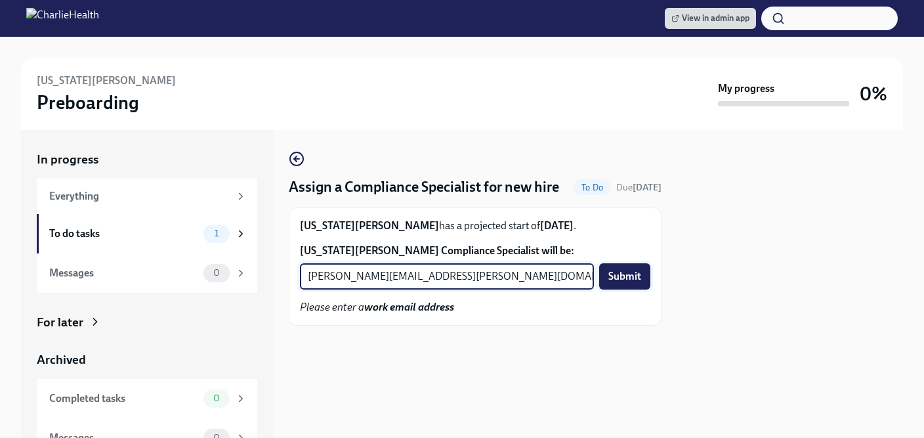
type input "[PERSON_NAME][EMAIL_ADDRESS][PERSON_NAME][DOMAIN_NAME]"
click at [621, 283] on span "Submit" at bounding box center [624, 276] width 33 height 13
